Goal: Task Accomplishment & Management: Use online tool/utility

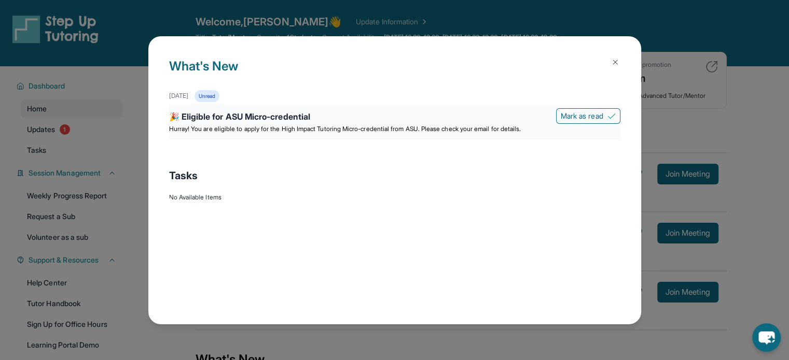
click at [458, 125] on span "Hurray! You are eligible to apply for the High Impact Tutoring Micro-credential…" at bounding box center [345, 129] width 352 height 8
click at [599, 111] on span "Mark as read" at bounding box center [582, 116] width 43 height 10
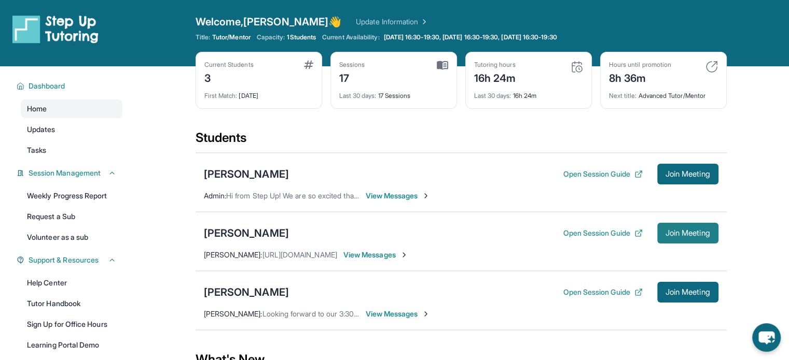
click at [672, 233] on span "Join Meeting" at bounding box center [687, 233] width 45 height 6
